Goal: Book appointment/travel/reservation

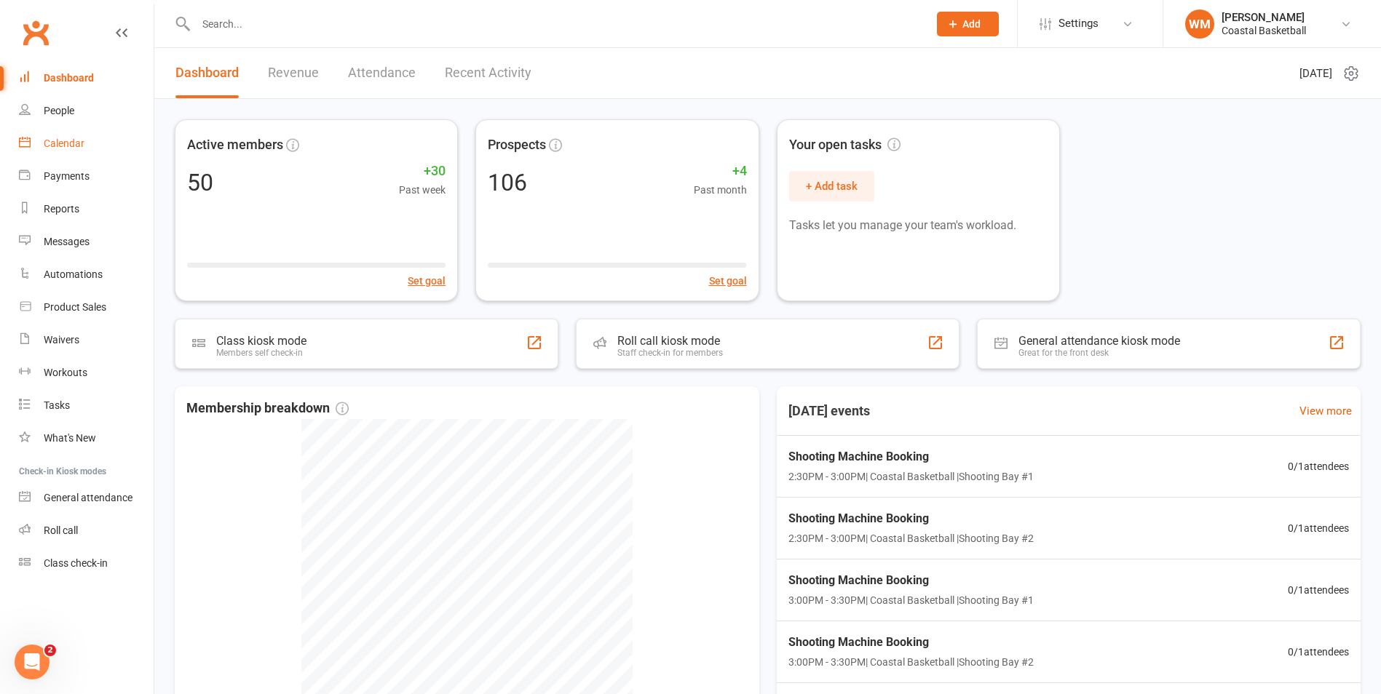
click at [71, 141] on div "Calendar" at bounding box center [64, 144] width 41 height 12
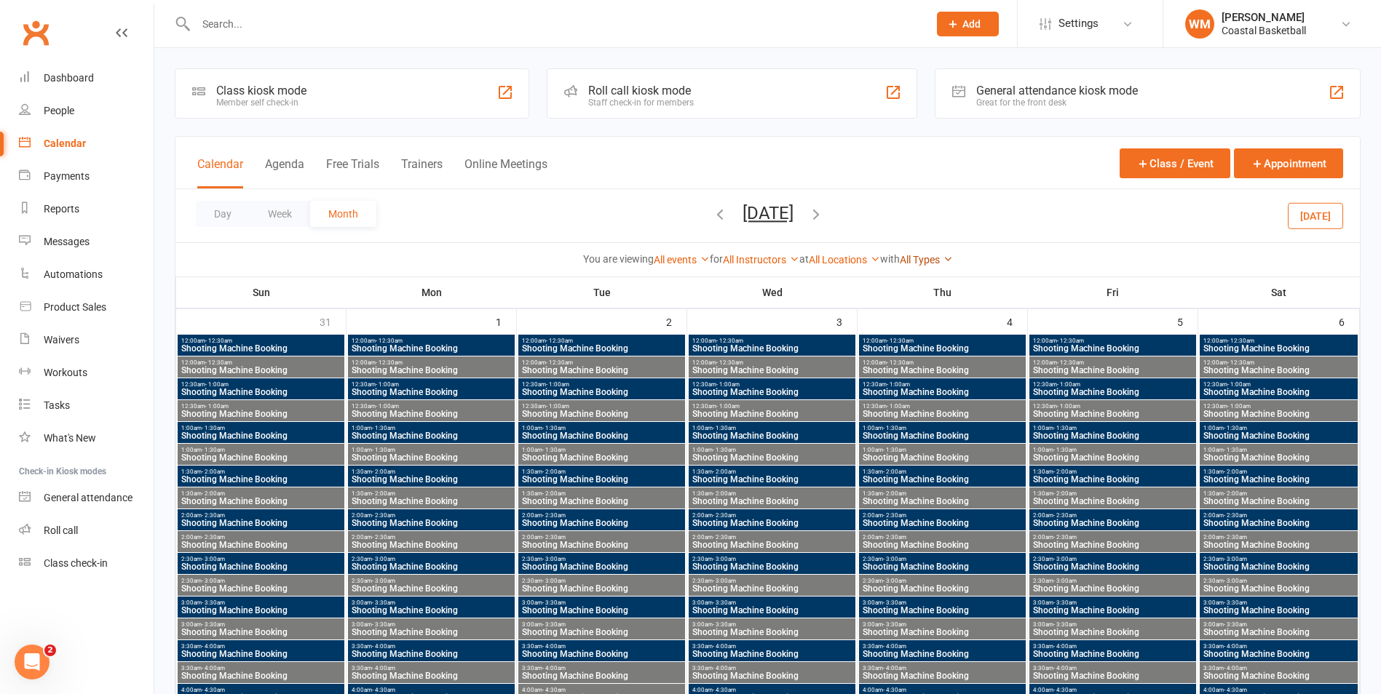
click at [953, 254] on icon at bounding box center [947, 259] width 10 height 10
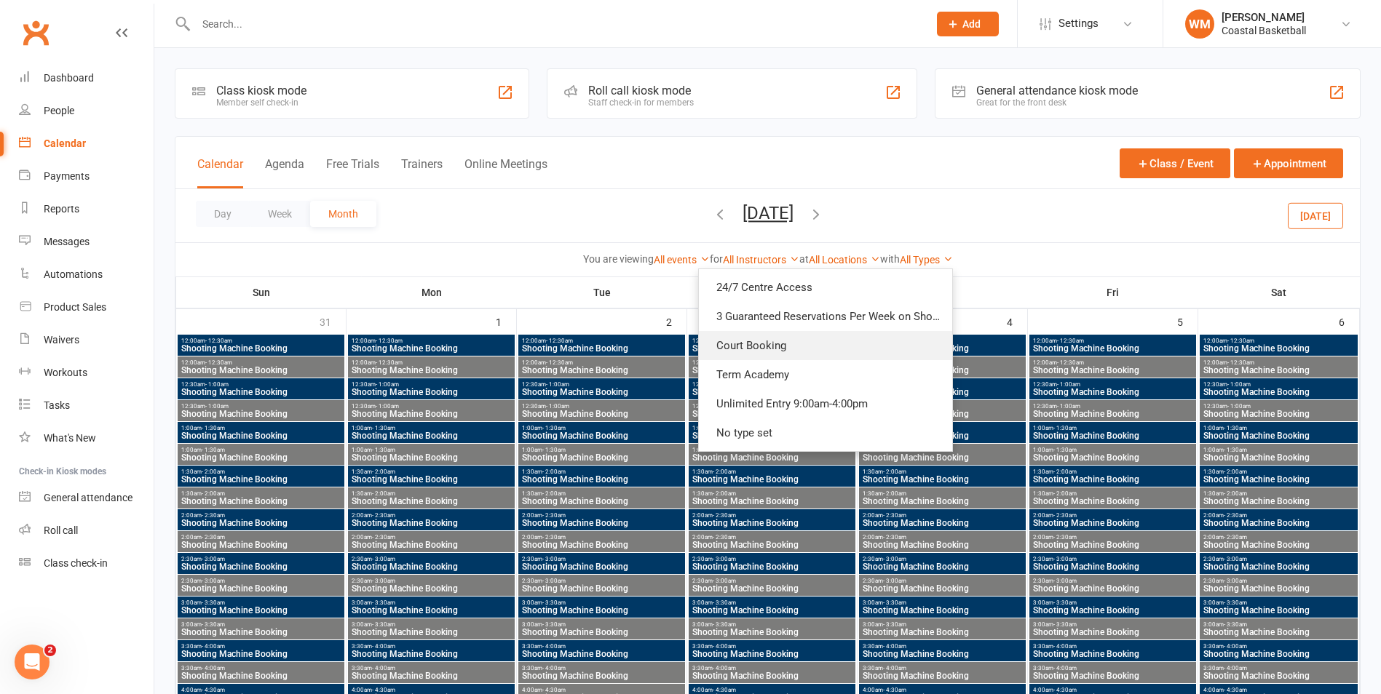
click at [907, 349] on link "Court Booking" at bounding box center [825, 345] width 253 height 29
